Goal: Find specific page/section: Find specific page/section

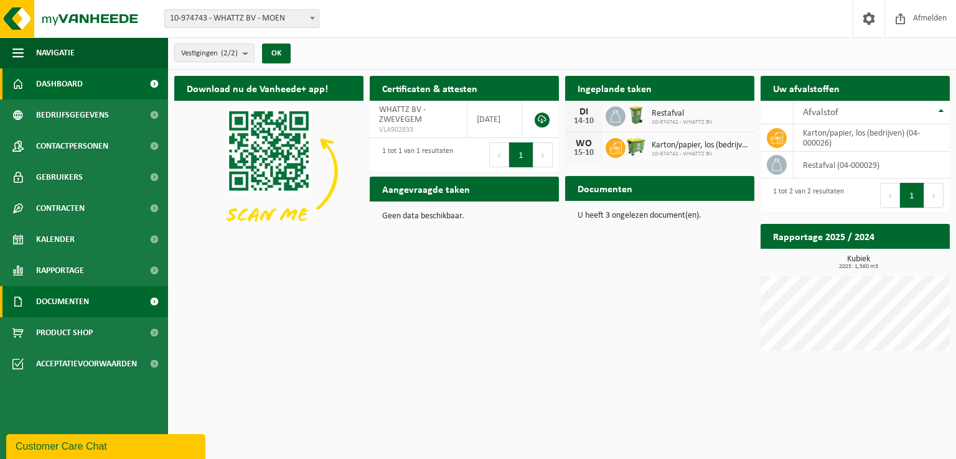
click at [125, 308] on link "Documenten" at bounding box center [84, 301] width 168 height 31
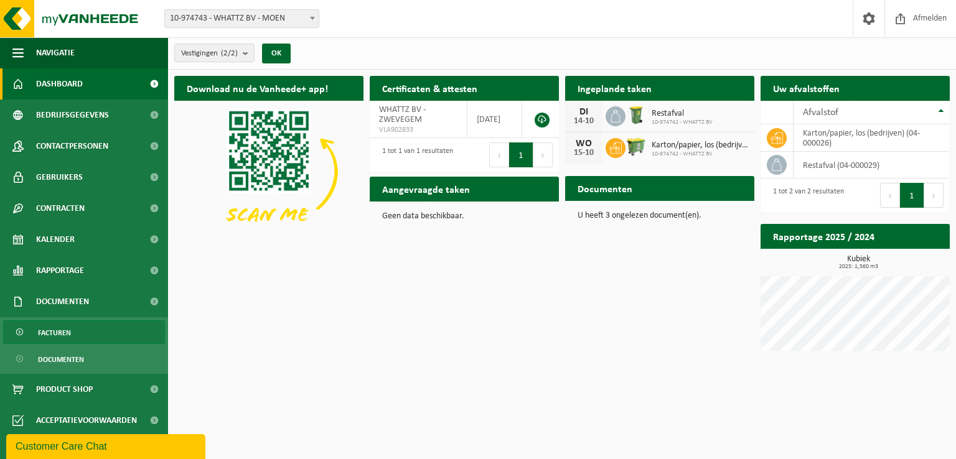
click at [120, 337] on link "Facturen" at bounding box center [84, 333] width 162 height 24
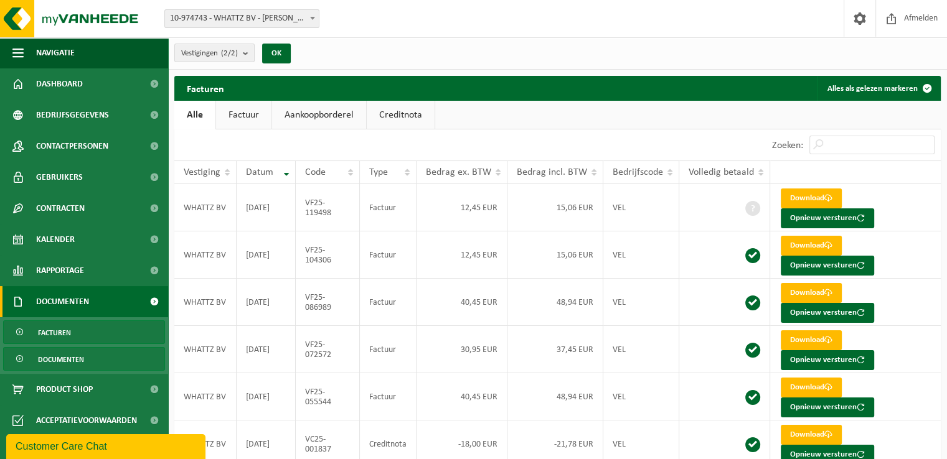
click at [93, 362] on link "Documenten" at bounding box center [84, 359] width 162 height 24
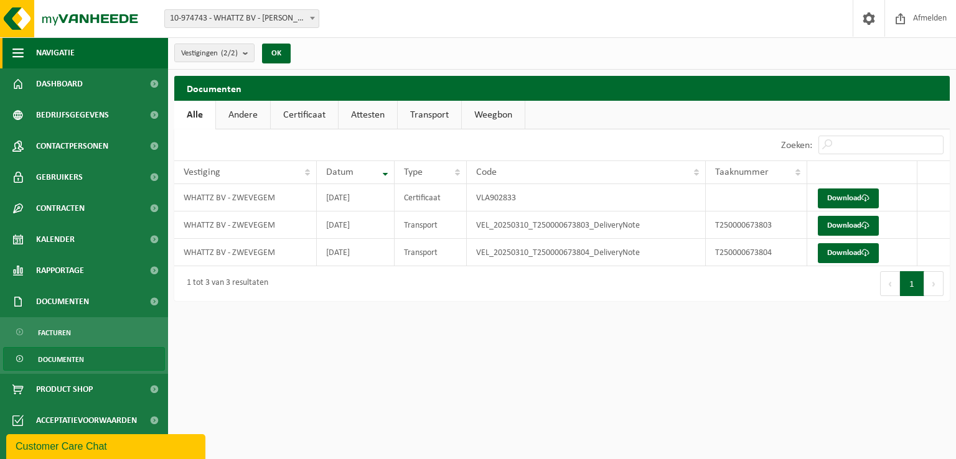
click at [89, 58] on button "Navigatie" at bounding box center [84, 52] width 168 height 31
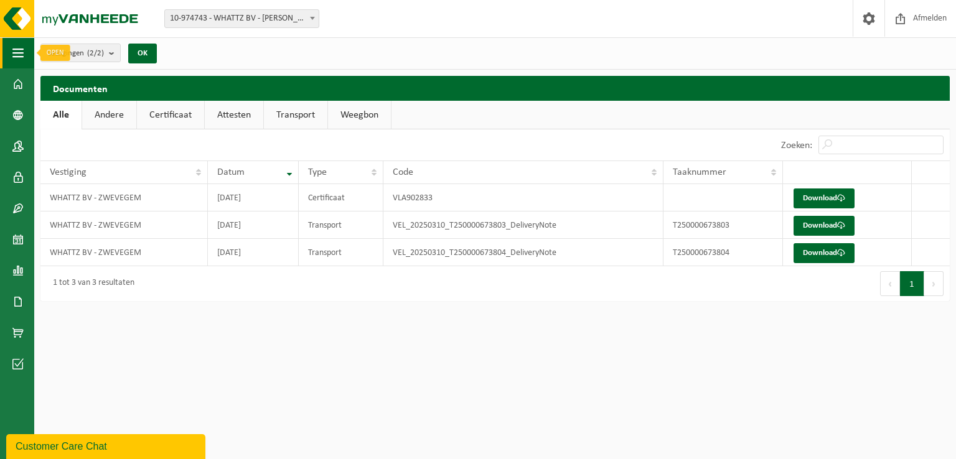
click at [0, 52] on button "Navigatie" at bounding box center [17, 52] width 34 height 31
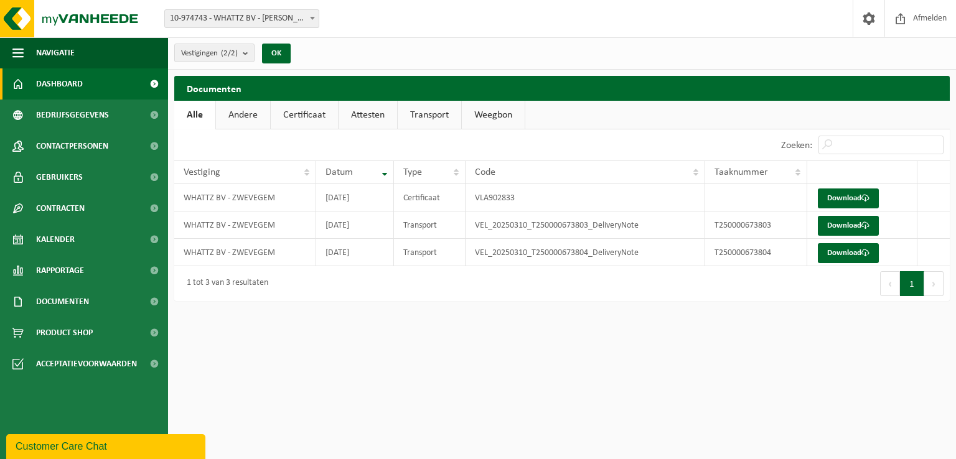
click at [47, 85] on span "Dashboard" at bounding box center [59, 83] width 47 height 31
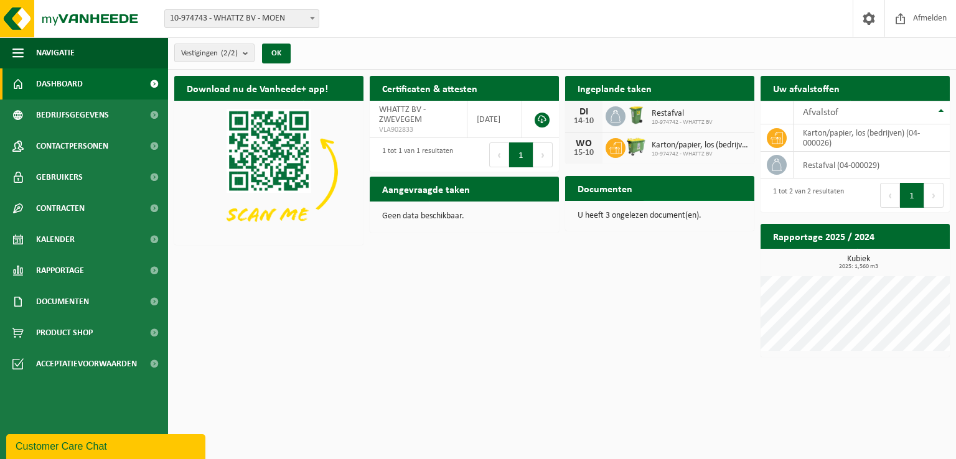
click at [702, 209] on span "Bekijk uw documenten" at bounding box center [693, 213] width 78 height 8
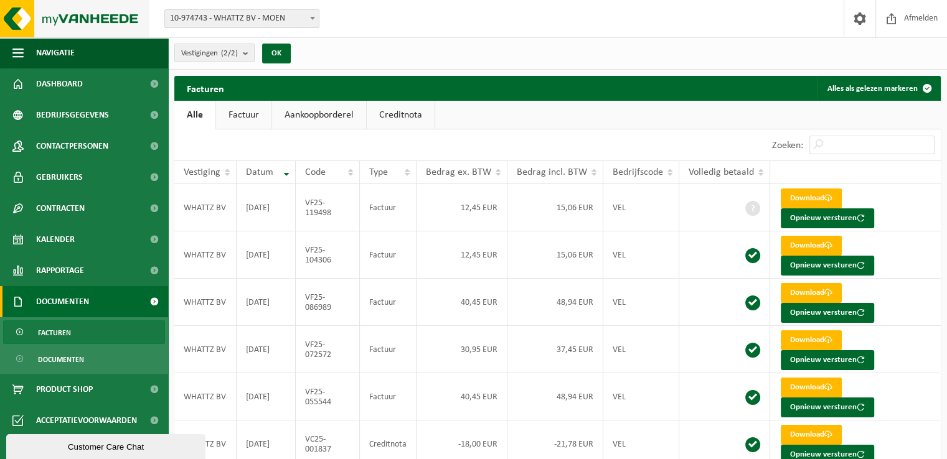
click at [73, 22] on img at bounding box center [74, 18] width 149 height 37
